Goal: Task Accomplishment & Management: Manage account settings

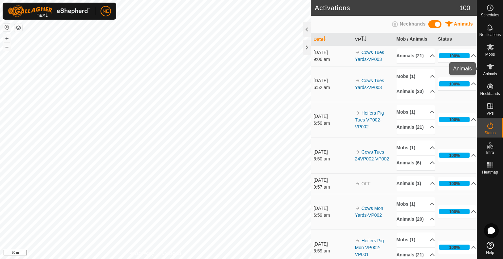
click at [486, 74] on span "Animals" at bounding box center [490, 74] width 14 height 4
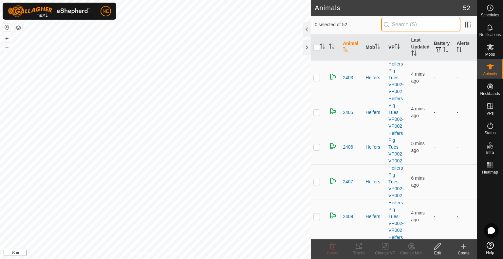
click at [399, 29] on input "text" at bounding box center [420, 25] width 79 height 14
type input "u39"
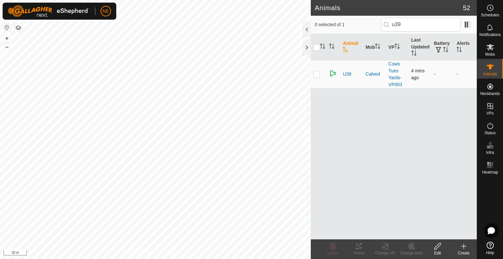
click at [319, 77] on td at bounding box center [319, 74] width 16 height 28
checkbox input "true"
click at [364, 66] on div "Animals 52 1 selected of 1 u39 Animal Mob VP Last Updated Battery Alerts U39 Ca…" at bounding box center [238, 129] width 477 height 259
click at [415, 251] on div "Change Mob" at bounding box center [411, 253] width 26 height 6
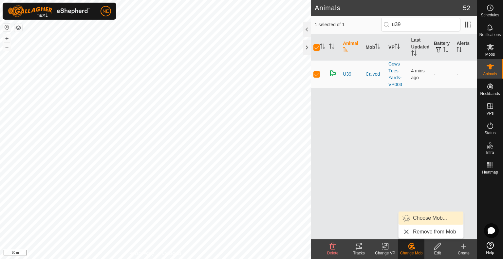
click at [421, 217] on link "Choose Mob..." at bounding box center [431, 218] width 65 height 13
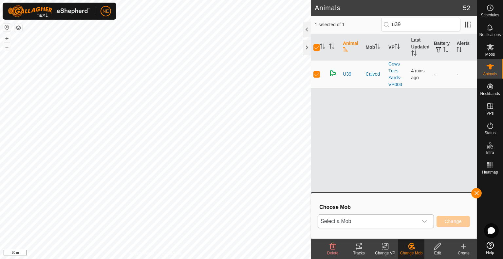
click at [424, 224] on div "dropdown trigger" at bounding box center [424, 221] width 13 height 13
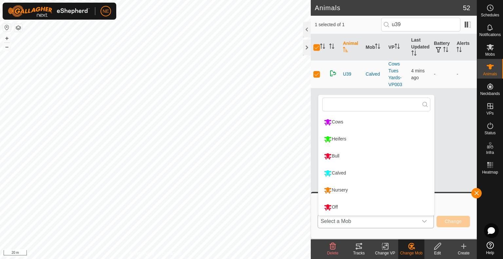
click at [342, 192] on li "Nursery" at bounding box center [377, 190] width 116 height 16
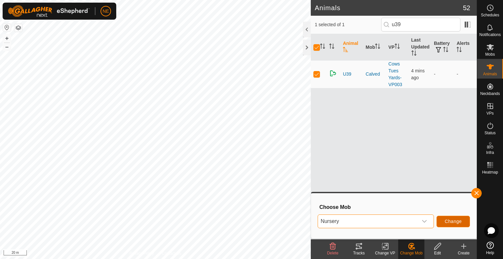
click at [455, 223] on span "Change" at bounding box center [453, 221] width 17 height 5
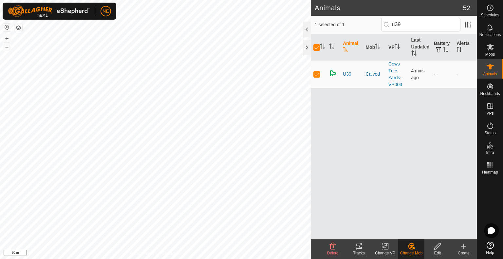
checkbox input "false"
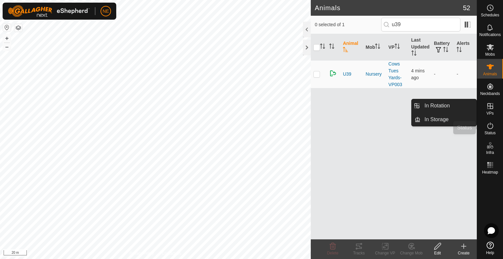
drag, startPoint x: 488, startPoint y: 127, endPoint x: 479, endPoint y: 127, distance: 9.5
click at [488, 127] on icon at bounding box center [491, 126] width 8 height 8
